Goal: Transaction & Acquisition: Purchase product/service

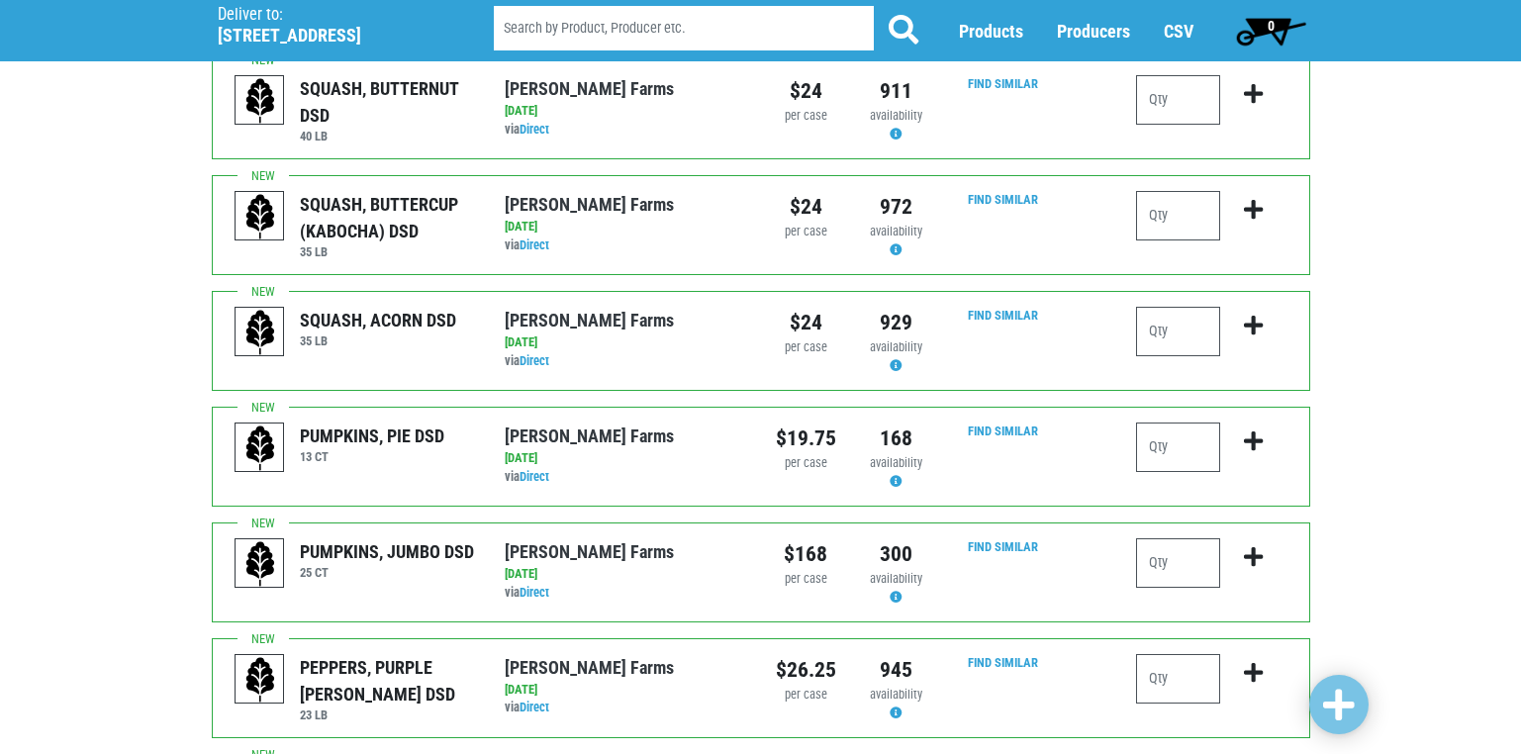
scroll to position [1584, 0]
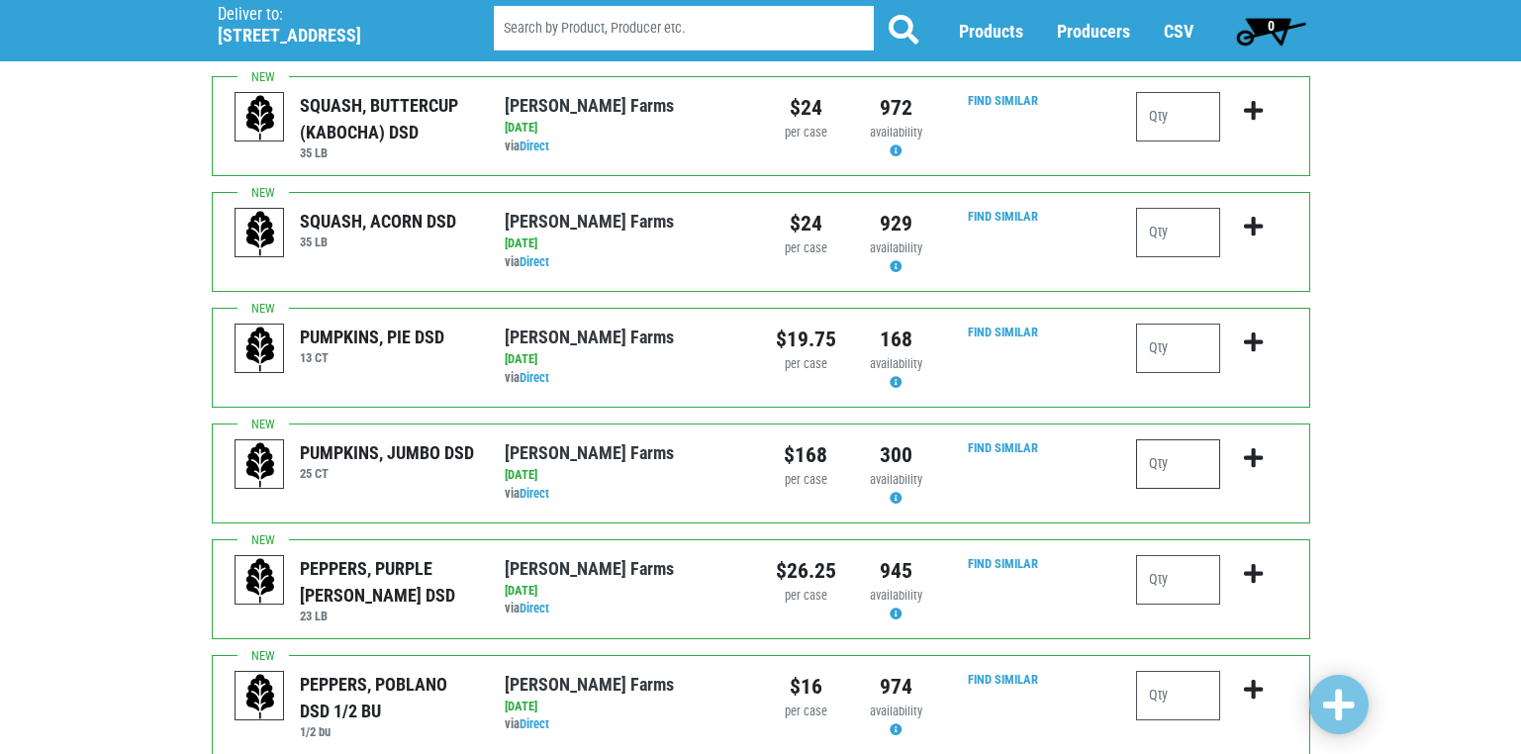
click at [1162, 439] on input "number" at bounding box center [1178, 463] width 84 height 49
type input "1"
click at [1351, 705] on span at bounding box center [1339, 706] width 32 height 36
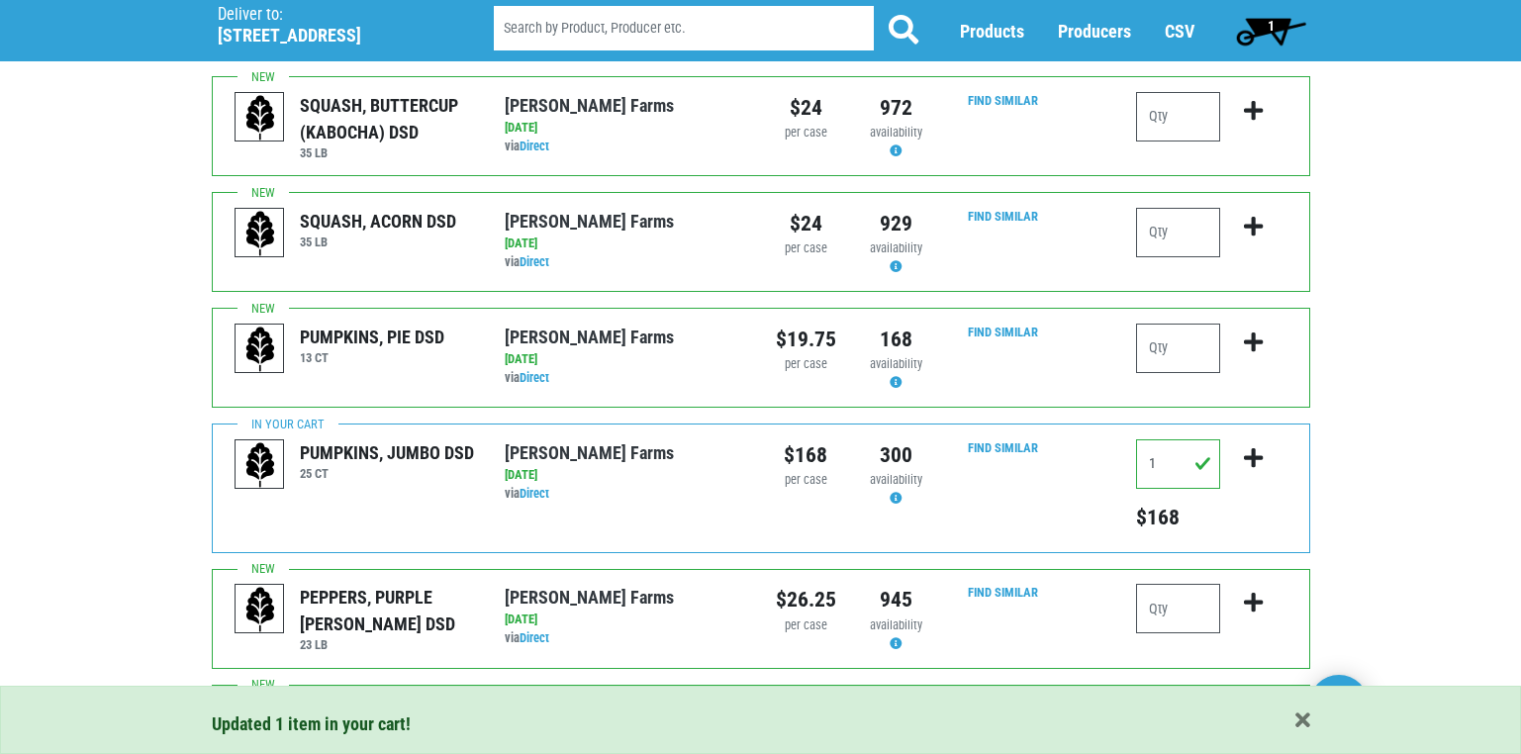
click at [1272, 18] on span "1" at bounding box center [1271, 26] width 7 height 16
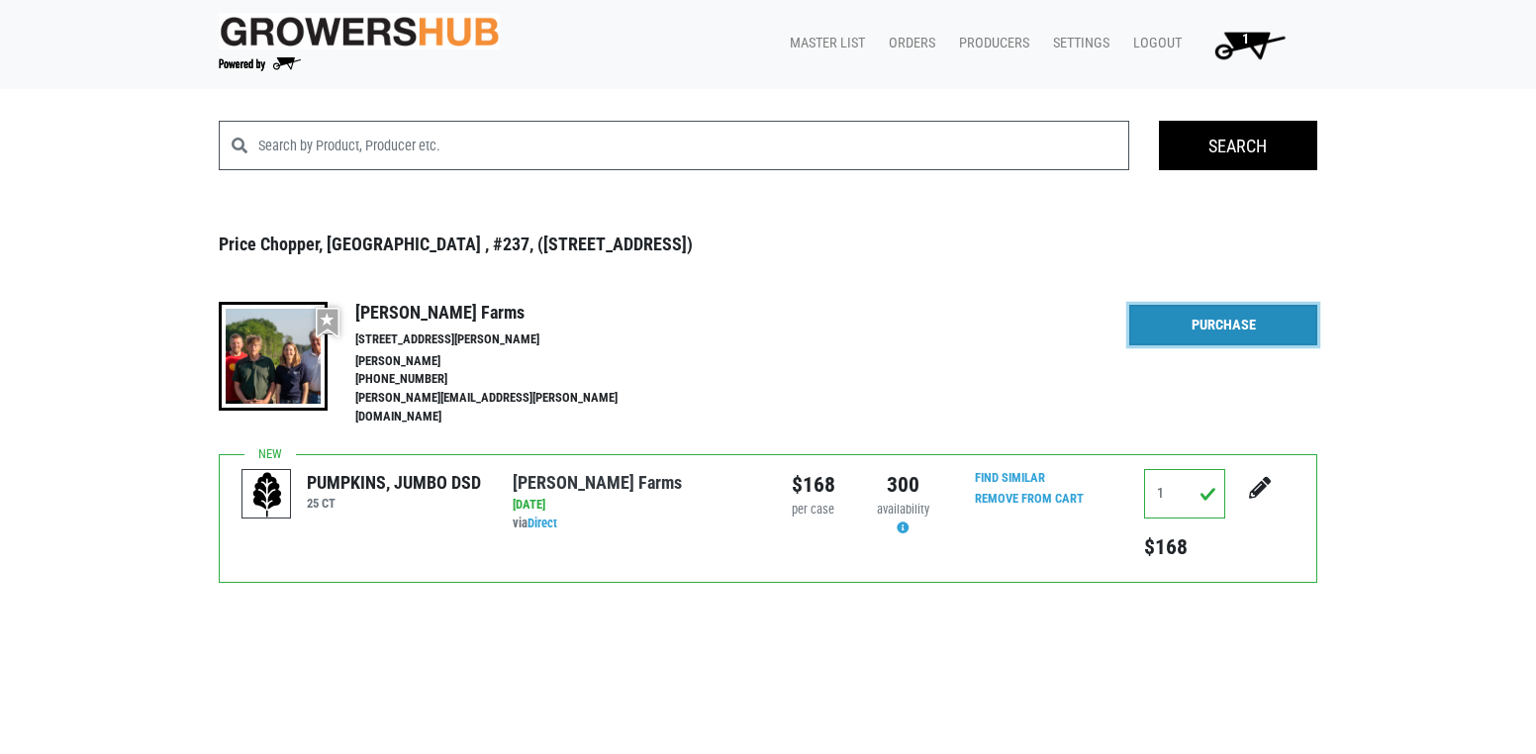
click at [1221, 326] on link "Purchase" at bounding box center [1223, 326] width 188 height 42
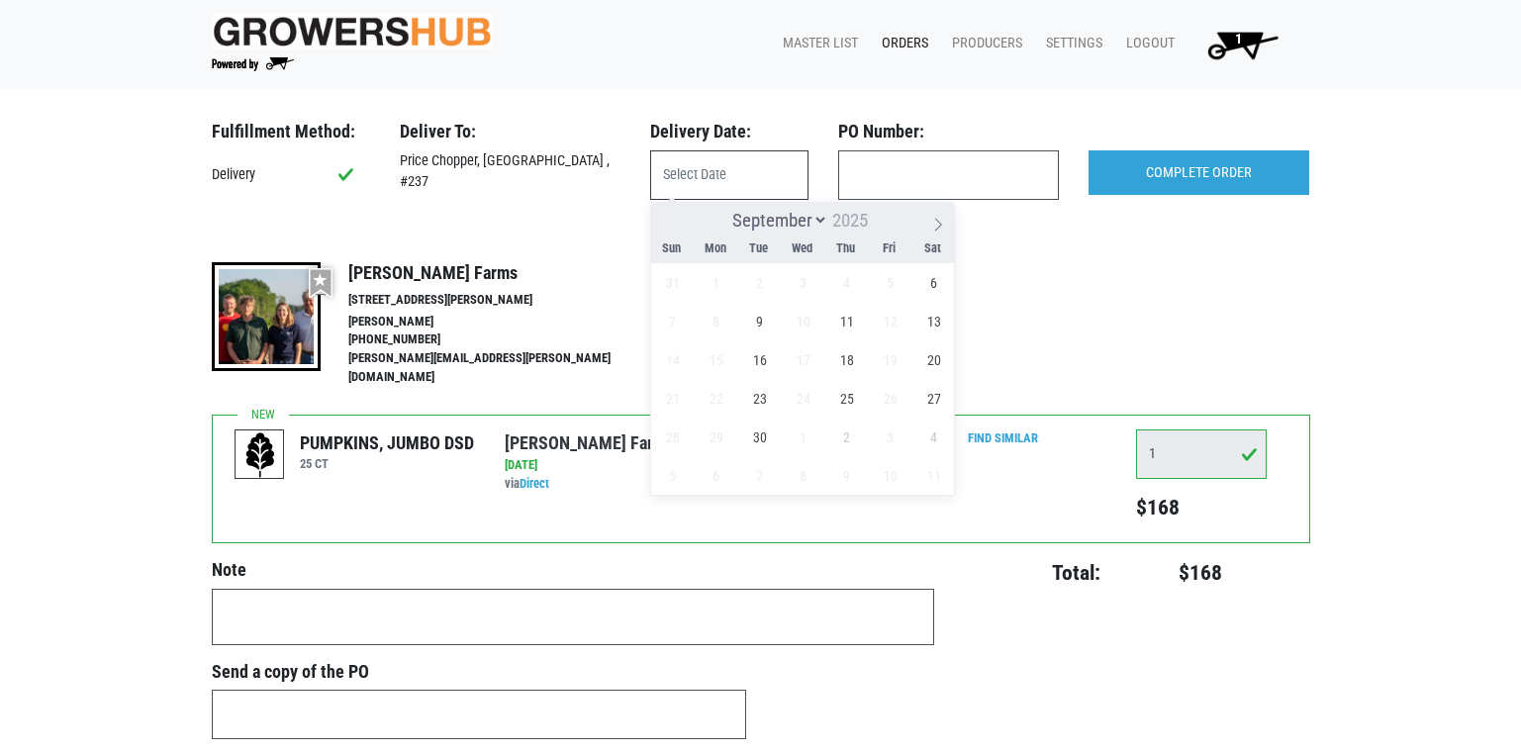
drag, startPoint x: 701, startPoint y: 181, endPoint x: 727, endPoint y: 178, distance: 25.9
click at [702, 180] on input "text" at bounding box center [729, 174] width 158 height 49
click at [937, 289] on span "6" at bounding box center [934, 282] width 39 height 39
type input "2025-09-06"
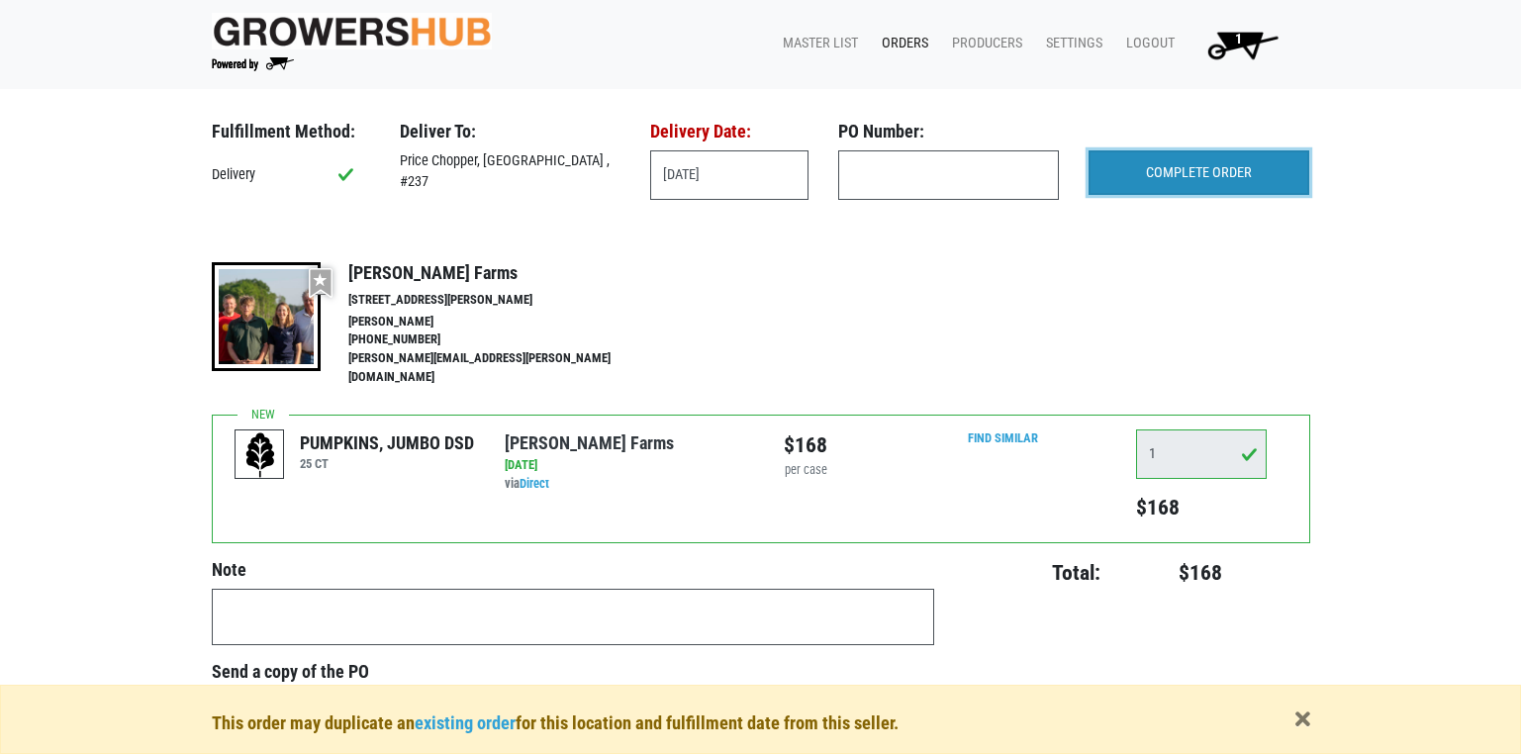
click at [1204, 168] on input "COMPLETE ORDER" at bounding box center [1199, 173] width 221 height 46
